Goal: Task Accomplishment & Management: Use online tool/utility

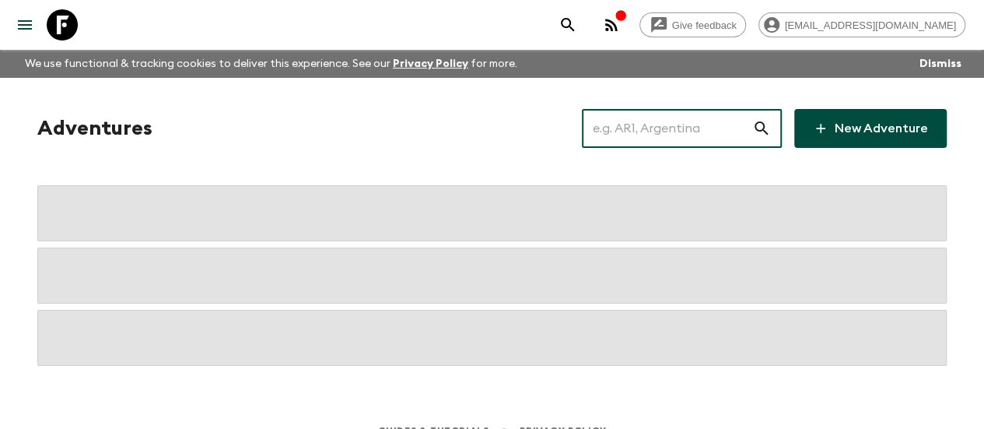
click at [665, 135] on input "text" at bounding box center [667, 129] width 170 height 44
paste input "Morocco Highlight"
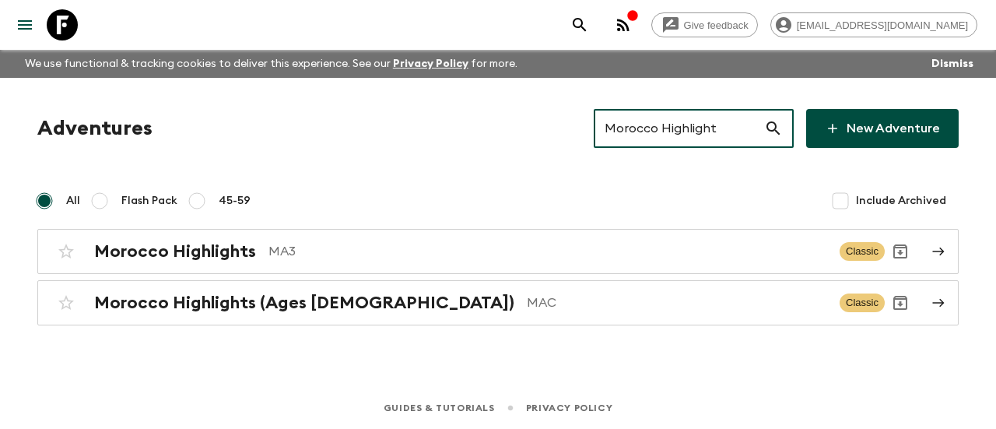
click at [690, 122] on input "Morocco Highlight" at bounding box center [679, 129] width 170 height 44
paste input "[GEOGRAPHIC_DATA]"
click at [690, 122] on input "Morocco Highlight" at bounding box center [679, 129] width 170 height 44
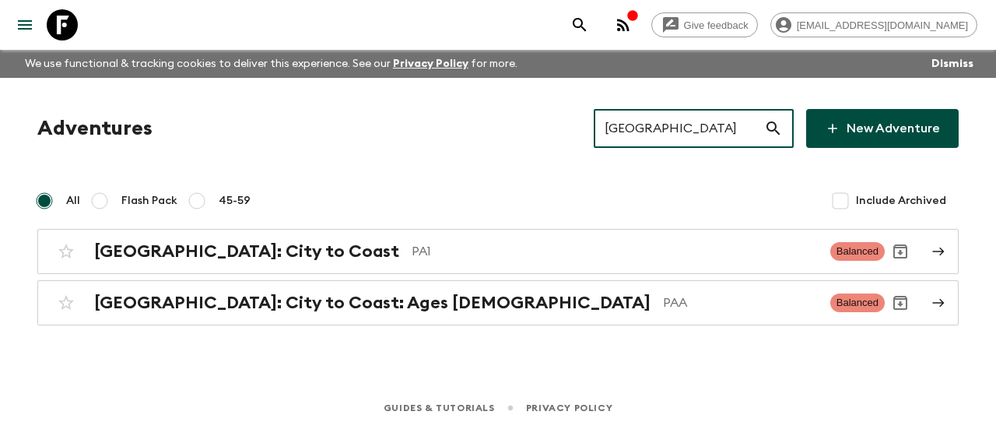
click at [693, 132] on input "[GEOGRAPHIC_DATA]" at bounding box center [679, 129] width 170 height 44
paste input "True Egypt"
click at [693, 132] on input "[GEOGRAPHIC_DATA]" at bounding box center [679, 129] width 170 height 44
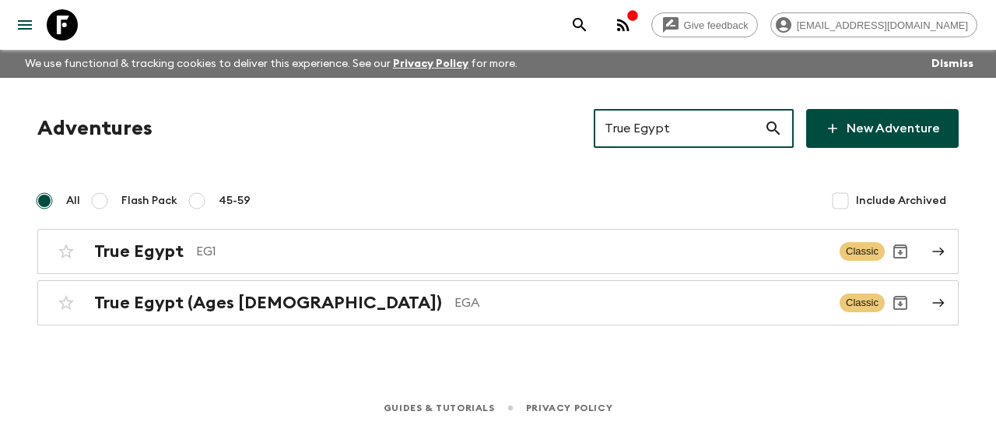
click at [691, 139] on input "True Egypt" at bounding box center [679, 129] width 170 height 44
paste input "[GEOGRAPHIC_DATA]"
click at [691, 139] on input "True Egypt" at bounding box center [679, 129] width 170 height 44
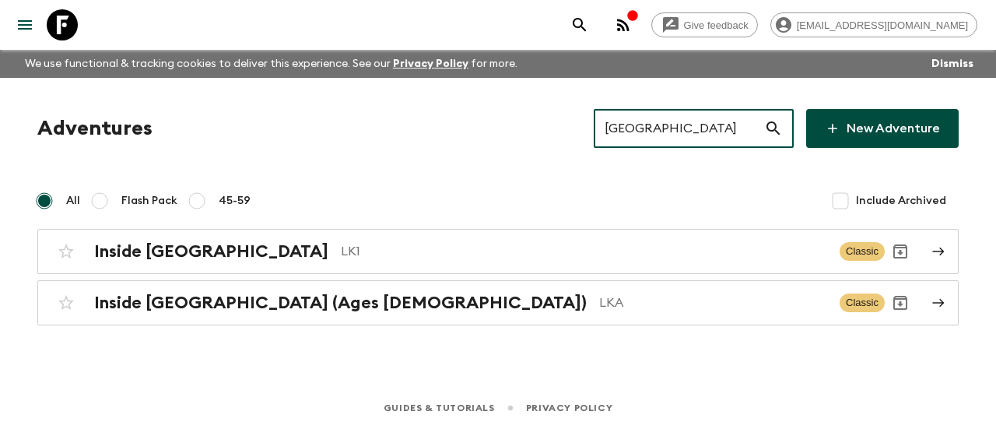
click at [713, 118] on input "[GEOGRAPHIC_DATA]" at bounding box center [679, 129] width 170 height 44
paste input "[PERSON_NAME]"
click at [713, 118] on input "[GEOGRAPHIC_DATA]" at bounding box center [679, 129] width 170 height 44
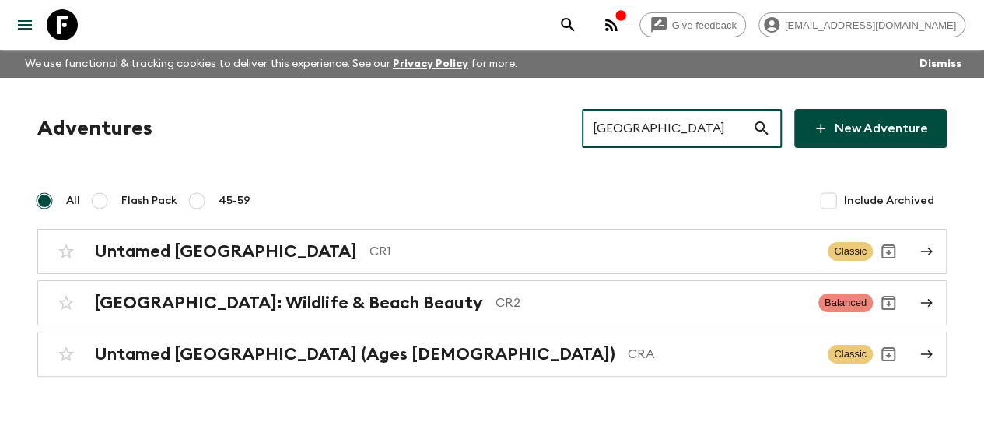
type input "[GEOGRAPHIC_DATA]"
